Goal: Use online tool/utility: Utilize a website feature to perform a specific function

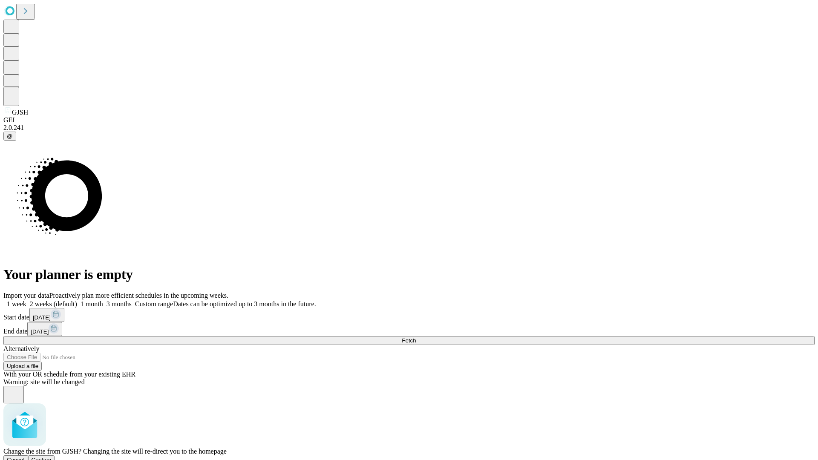
click at [52, 457] on span "Confirm" at bounding box center [42, 460] width 20 height 6
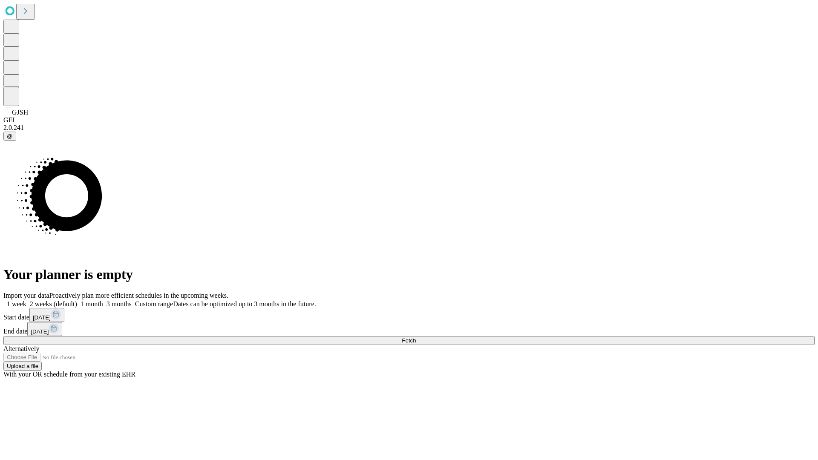
click at [103, 300] on label "1 month" at bounding box center [90, 303] width 26 height 7
click at [416, 337] on span "Fetch" at bounding box center [409, 340] width 14 height 6
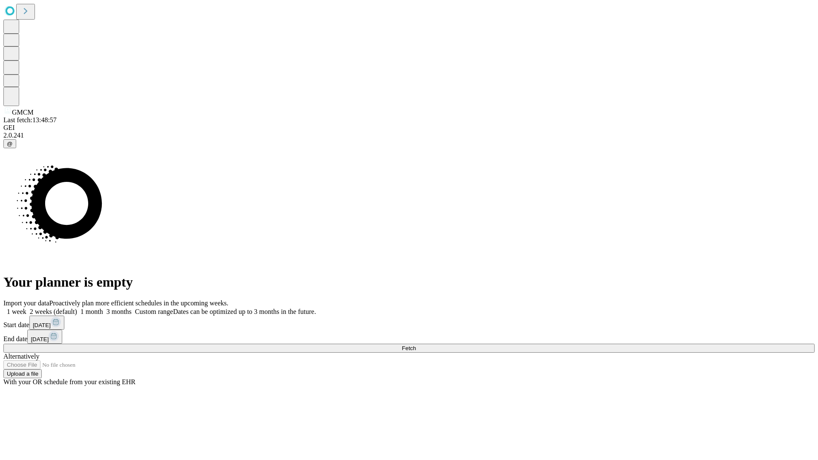
click at [103, 308] on label "1 month" at bounding box center [90, 311] width 26 height 7
click at [416, 345] on span "Fetch" at bounding box center [409, 348] width 14 height 6
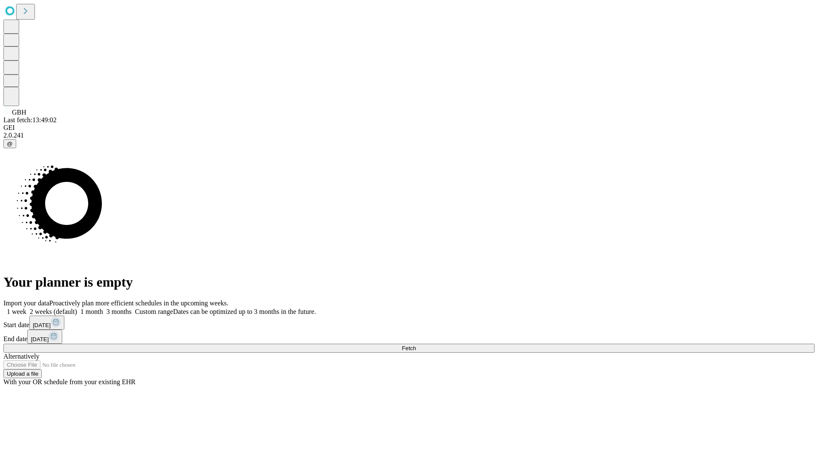
click at [103, 308] on label "1 month" at bounding box center [90, 311] width 26 height 7
click at [416, 345] on span "Fetch" at bounding box center [409, 348] width 14 height 6
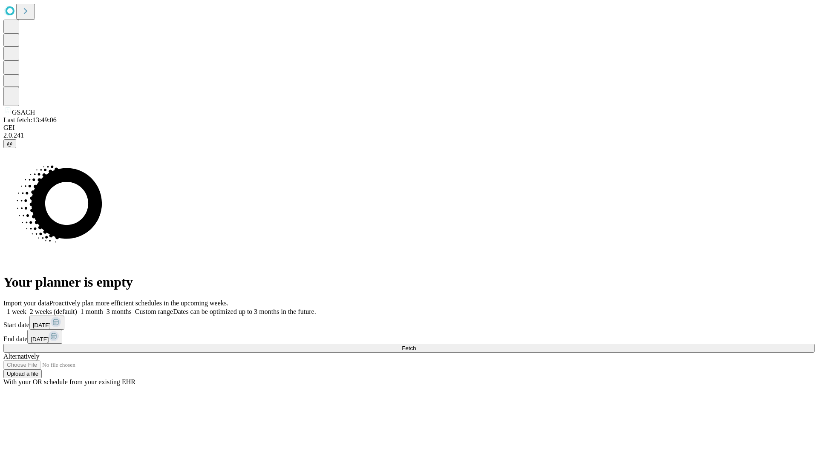
click at [416, 345] on span "Fetch" at bounding box center [409, 348] width 14 height 6
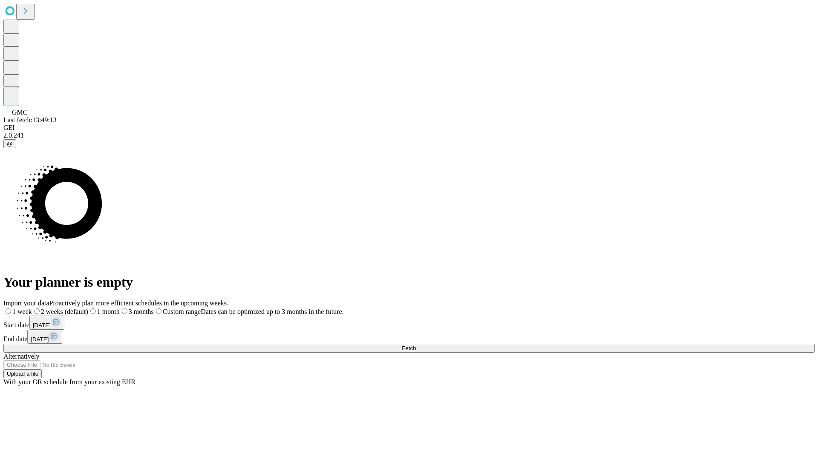
click at [120, 308] on label "1 month" at bounding box center [104, 311] width 32 height 7
click at [416, 345] on span "Fetch" at bounding box center [409, 348] width 14 height 6
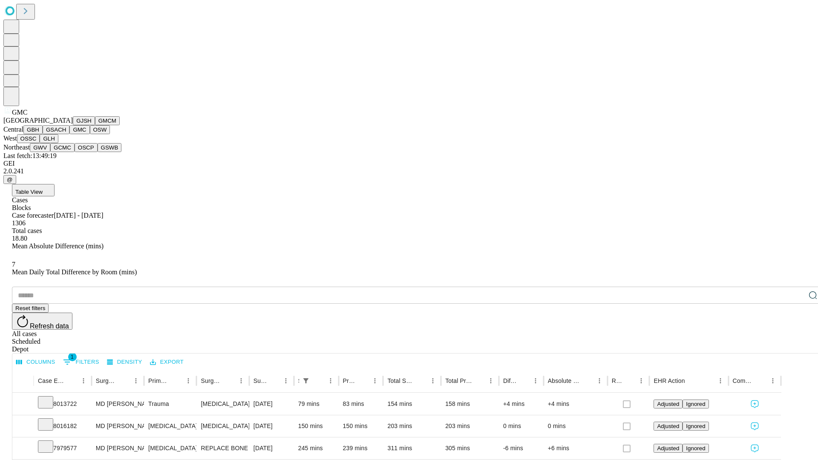
click at [90, 134] on button "OSW" at bounding box center [100, 129] width 20 height 9
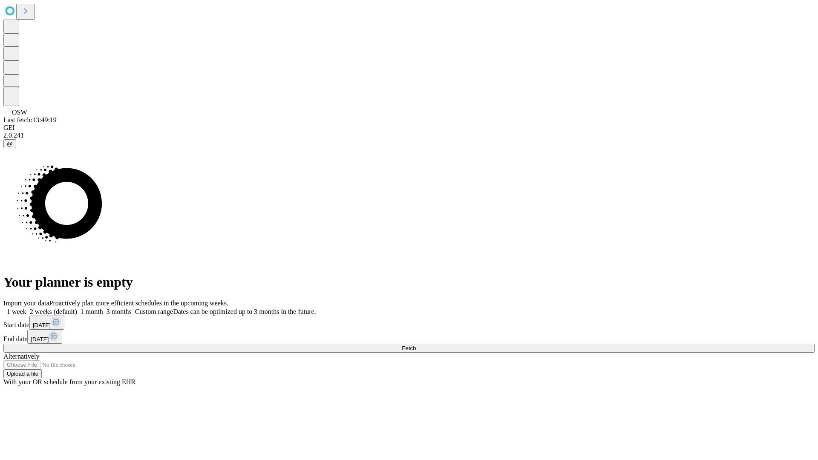
click at [103, 308] on label "1 month" at bounding box center [90, 311] width 26 height 7
click at [416, 345] on span "Fetch" at bounding box center [409, 348] width 14 height 6
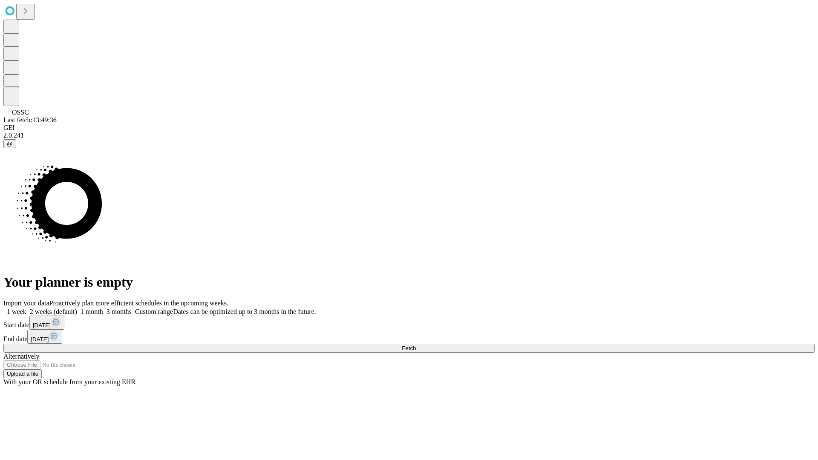
click at [103, 308] on label "1 month" at bounding box center [90, 311] width 26 height 7
click at [416, 345] on span "Fetch" at bounding box center [409, 348] width 14 height 6
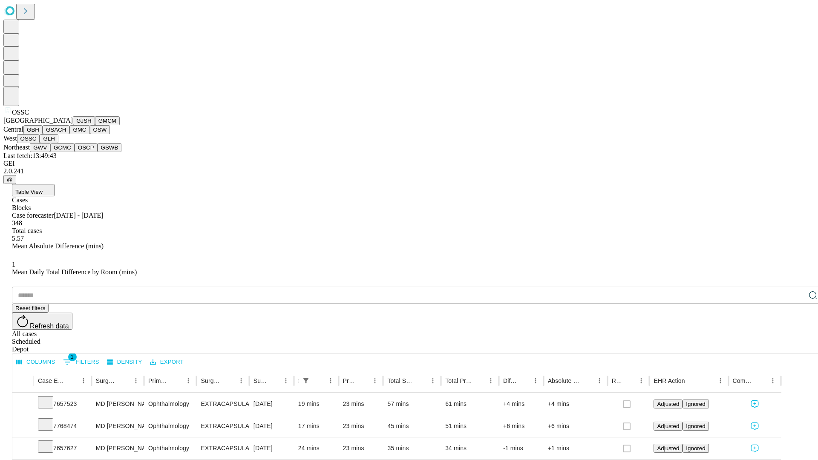
click at [58, 143] on button "GLH" at bounding box center [49, 138] width 18 height 9
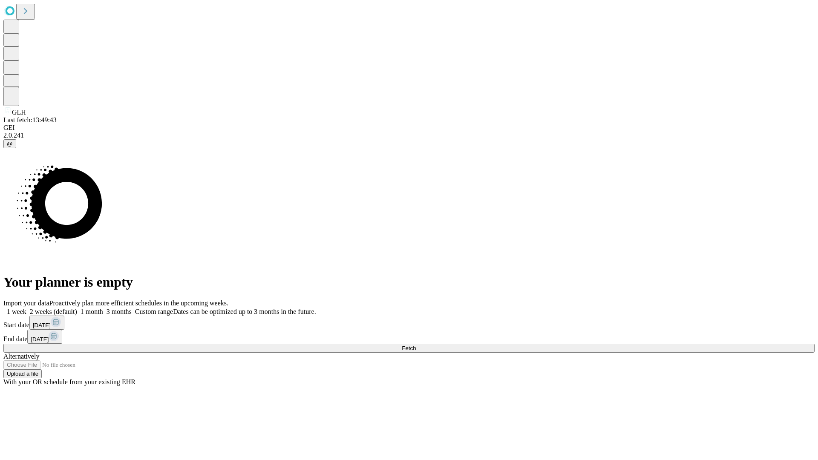
click at [103, 308] on label "1 month" at bounding box center [90, 311] width 26 height 7
click at [416, 345] on span "Fetch" at bounding box center [409, 348] width 14 height 6
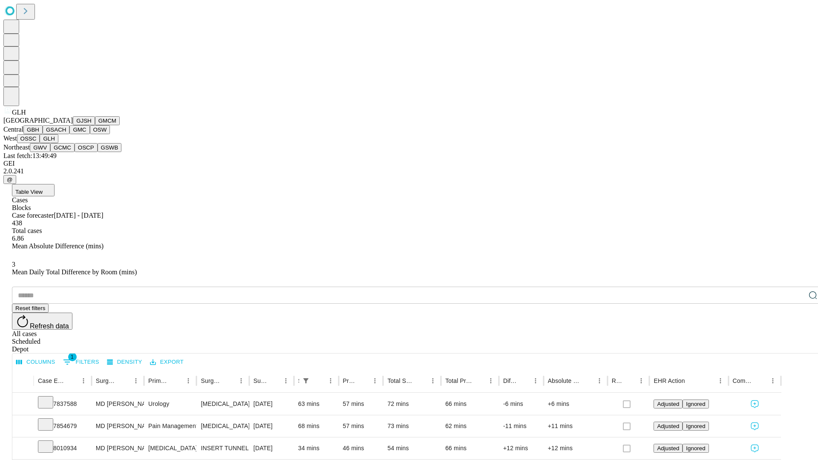
click at [50, 152] on button "GWV" at bounding box center [40, 147] width 20 height 9
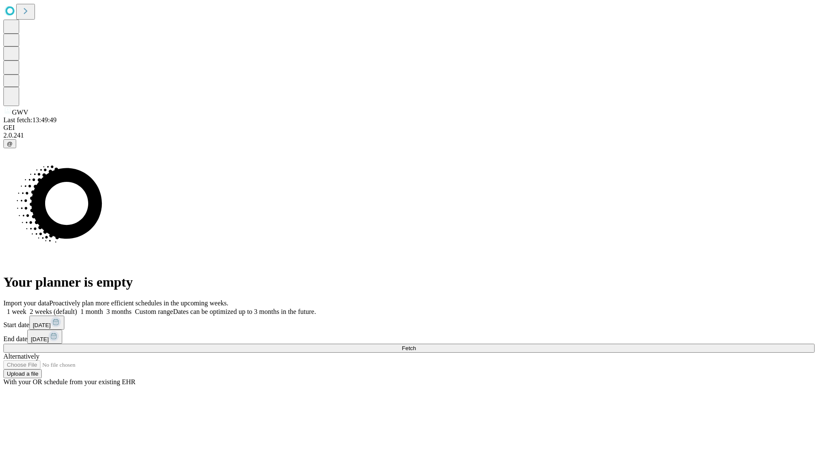
click at [103, 308] on label "1 month" at bounding box center [90, 311] width 26 height 7
click at [416, 345] on span "Fetch" at bounding box center [409, 348] width 14 height 6
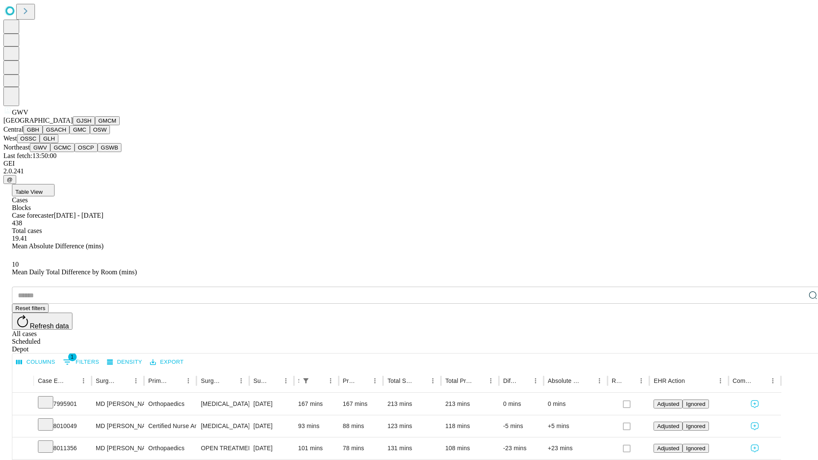
click at [66, 152] on button "GCMC" at bounding box center [62, 147] width 24 height 9
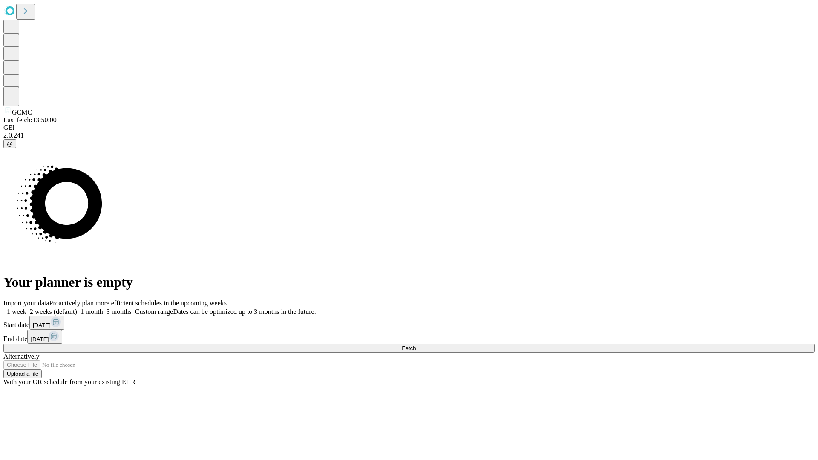
click at [103, 308] on label "1 month" at bounding box center [90, 311] width 26 height 7
click at [416, 345] on span "Fetch" at bounding box center [409, 348] width 14 height 6
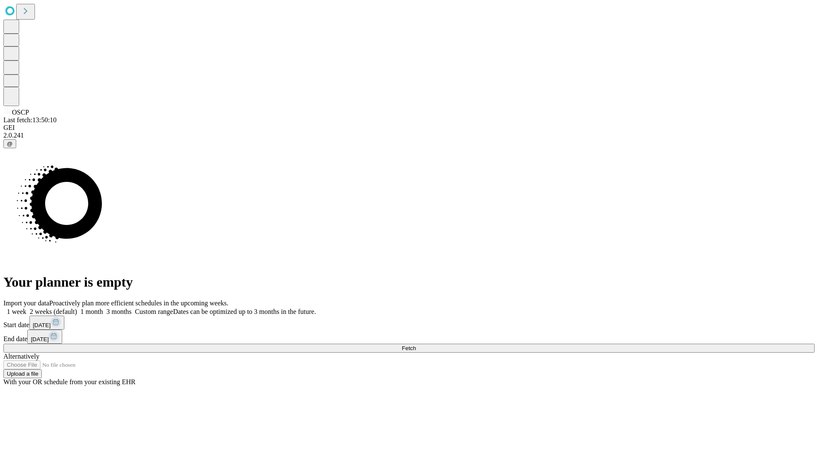
click at [416, 345] on span "Fetch" at bounding box center [409, 348] width 14 height 6
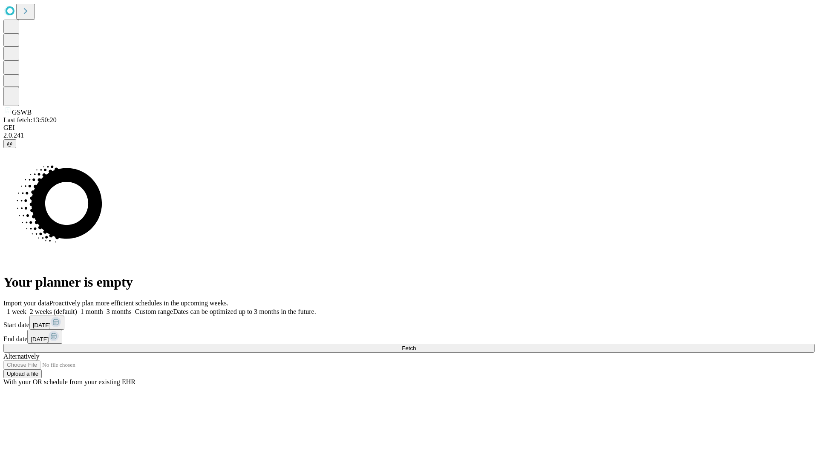
click at [103, 308] on label "1 month" at bounding box center [90, 311] width 26 height 7
click at [416, 345] on span "Fetch" at bounding box center [409, 348] width 14 height 6
